Goal: Find specific page/section

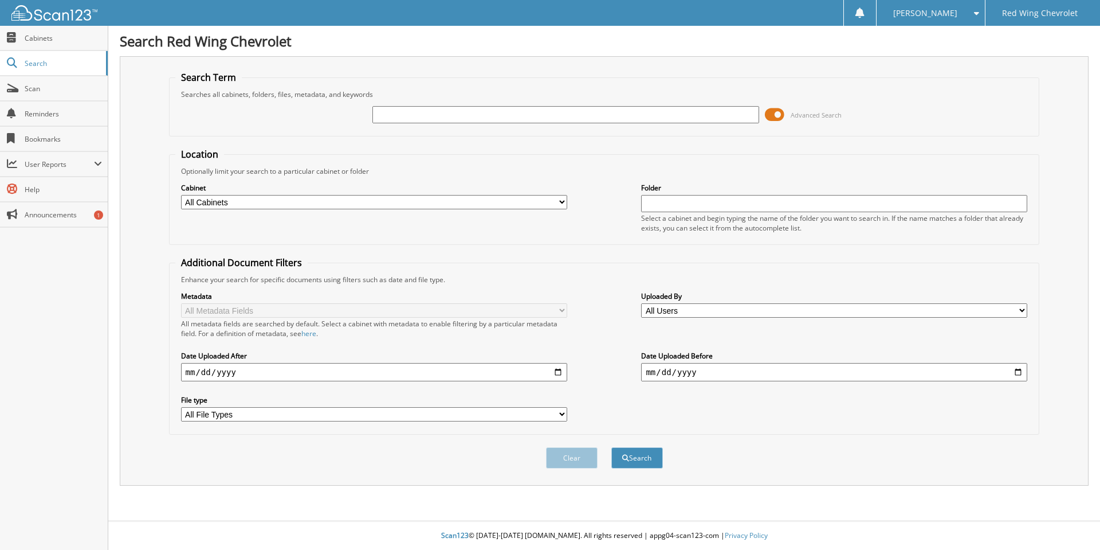
drag, startPoint x: 0, startPoint y: 0, endPoint x: 432, endPoint y: 113, distance: 446.7
click at [432, 113] on input "text" at bounding box center [565, 114] width 386 height 17
type input "2g5107e"
click at [630, 454] on button "Search" at bounding box center [637, 457] width 52 height 21
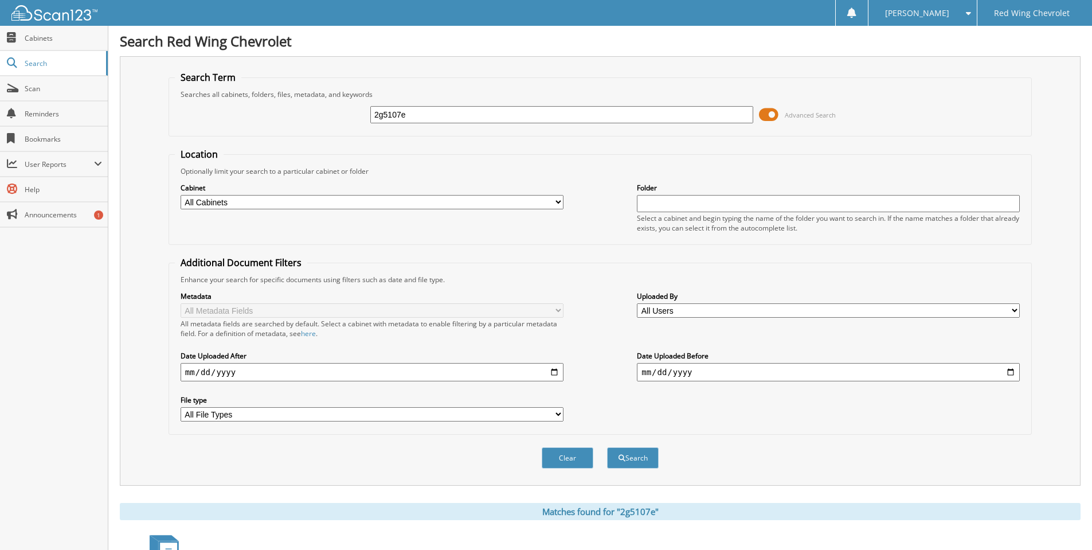
drag, startPoint x: 418, startPoint y: 110, endPoint x: 252, endPoint y: 102, distance: 166.4
click at [252, 102] on div "2g5107e Advanced Search" at bounding box center [600, 114] width 850 height 31
click at [45, 36] on span "Cabinets" at bounding box center [63, 38] width 77 height 10
